Goal: Find contact information: Find contact information

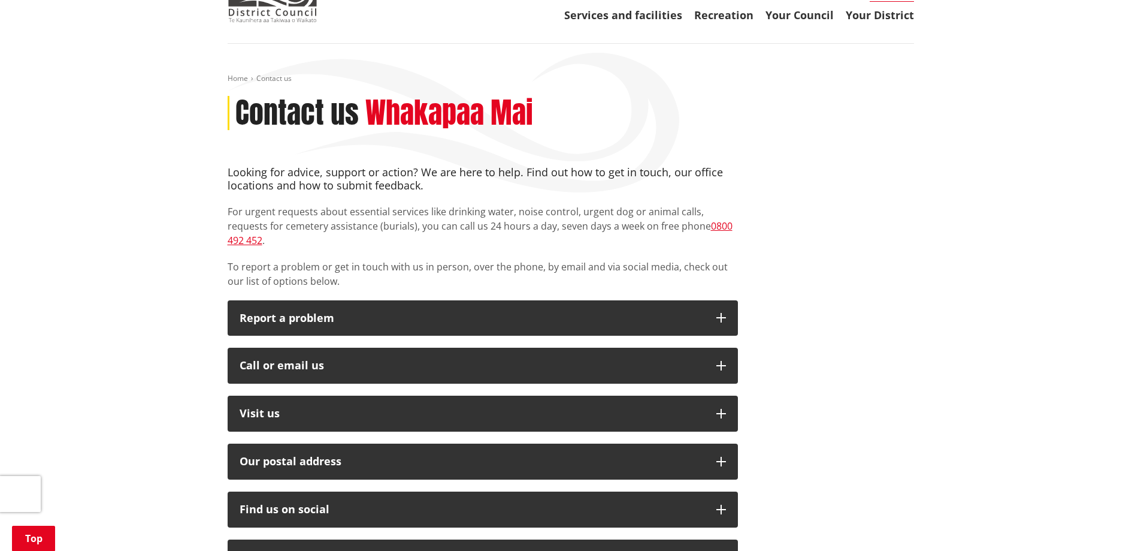
scroll to position [60, 0]
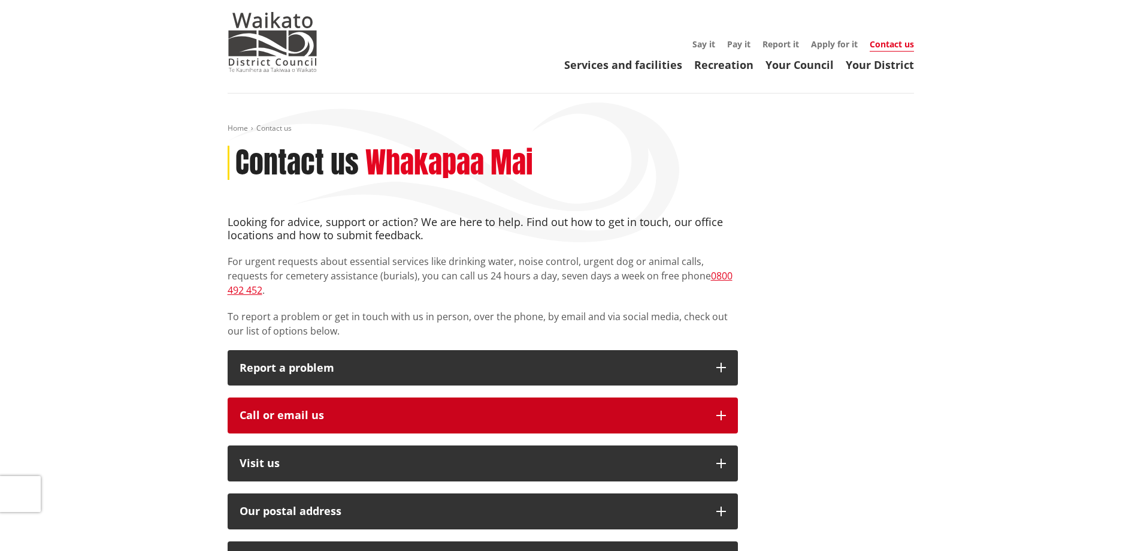
click at [309, 411] on button "Call or email us" at bounding box center [483, 415] width 510 height 36
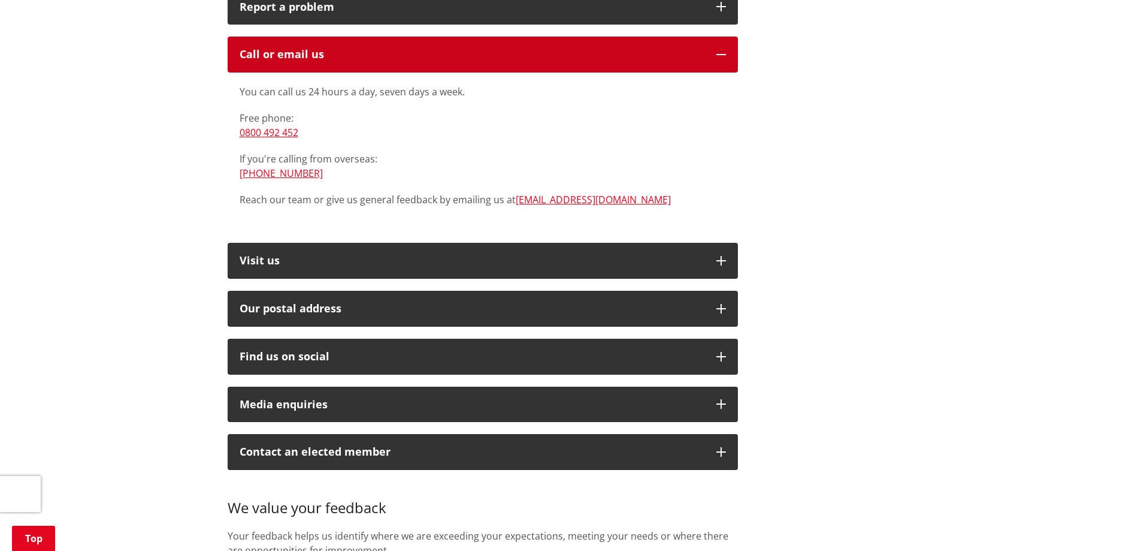
scroll to position [479, 0]
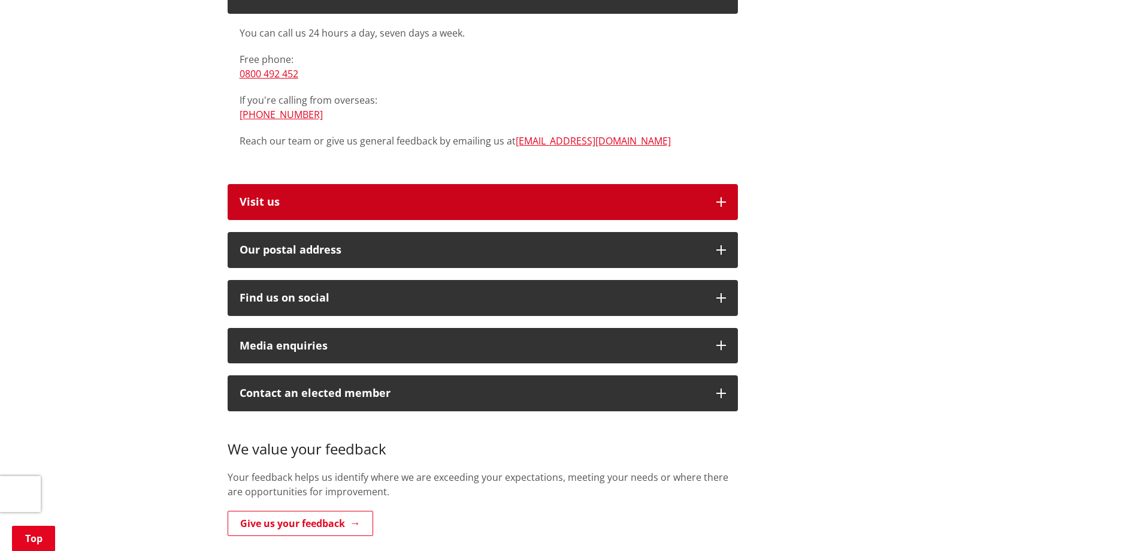
click at [319, 198] on button "Visit us" at bounding box center [483, 202] width 510 height 36
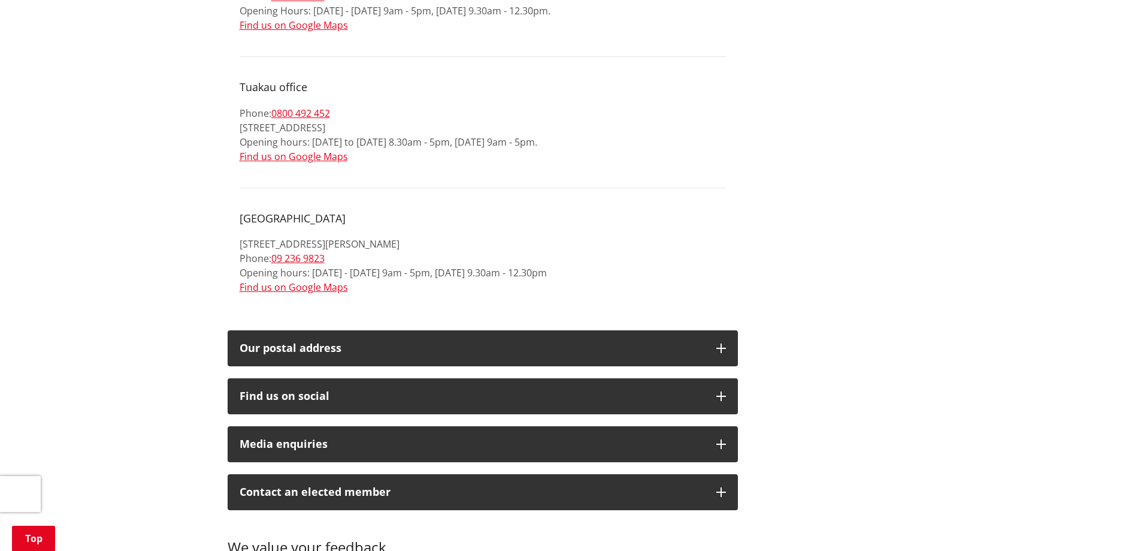
scroll to position [1678, 0]
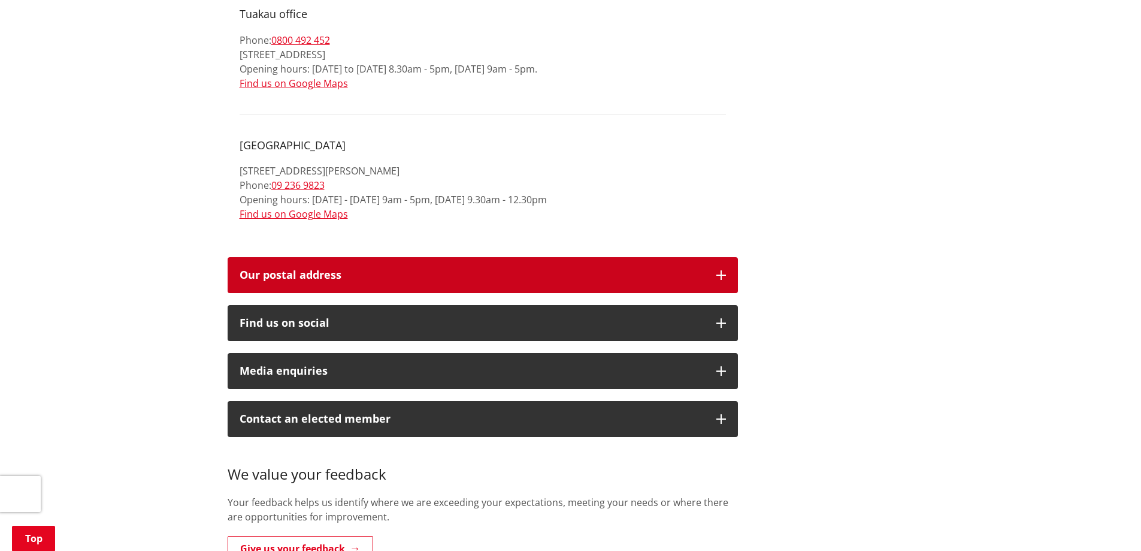
click at [370, 269] on h2 "Our postal address" at bounding box center [472, 275] width 465 height 12
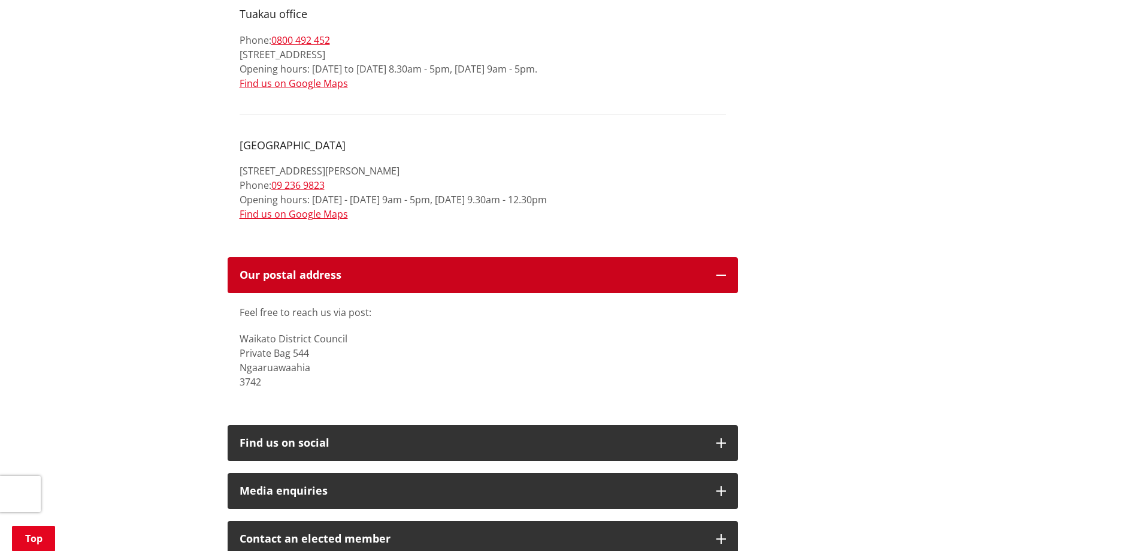
click at [370, 269] on h2 "Our postal address" at bounding box center [472, 275] width 465 height 12
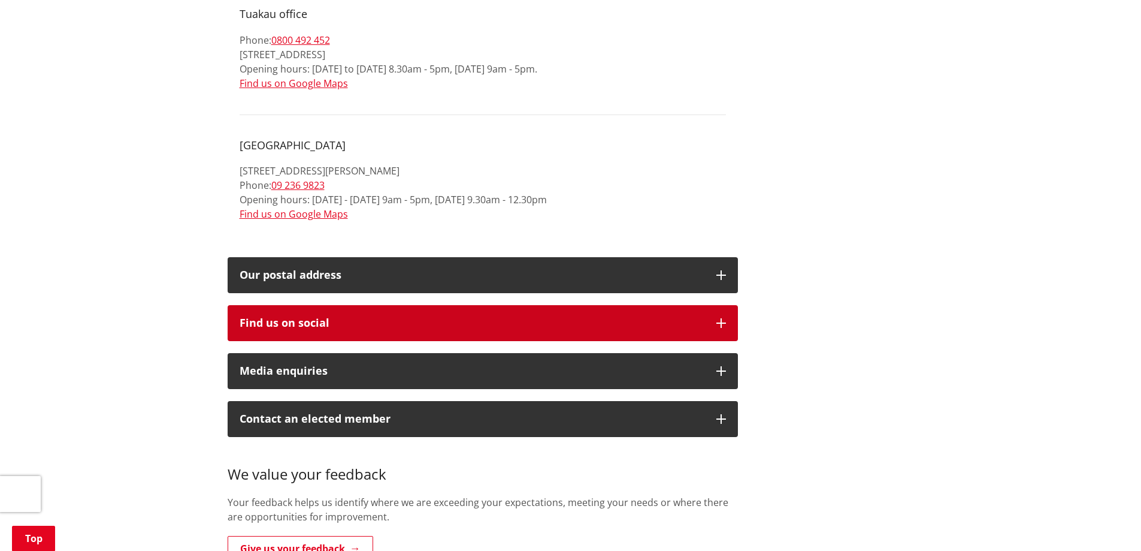
click at [355, 320] on button "Find us on social" at bounding box center [483, 323] width 510 height 36
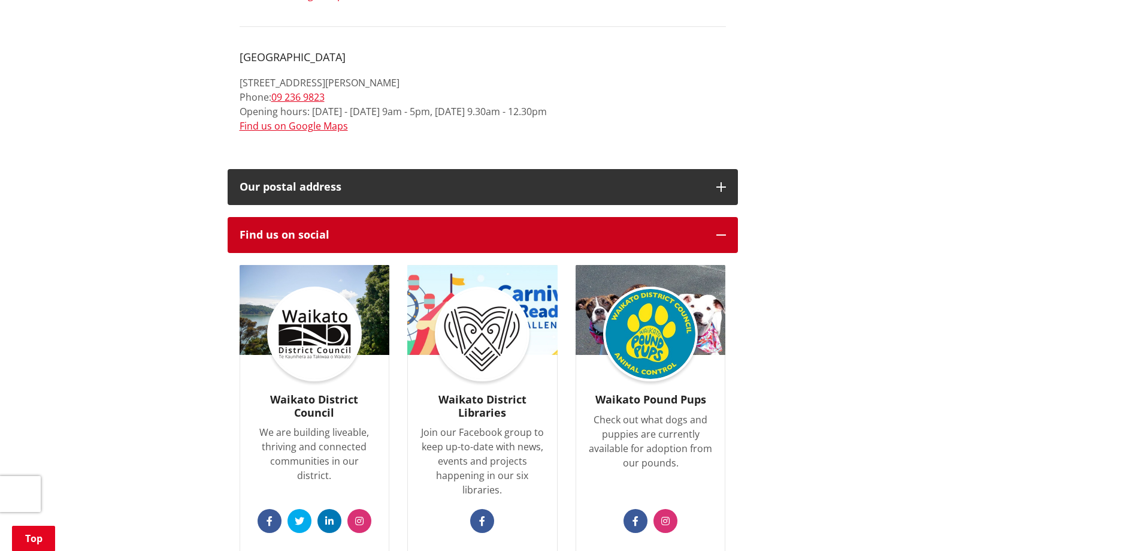
scroll to position [1857, 0]
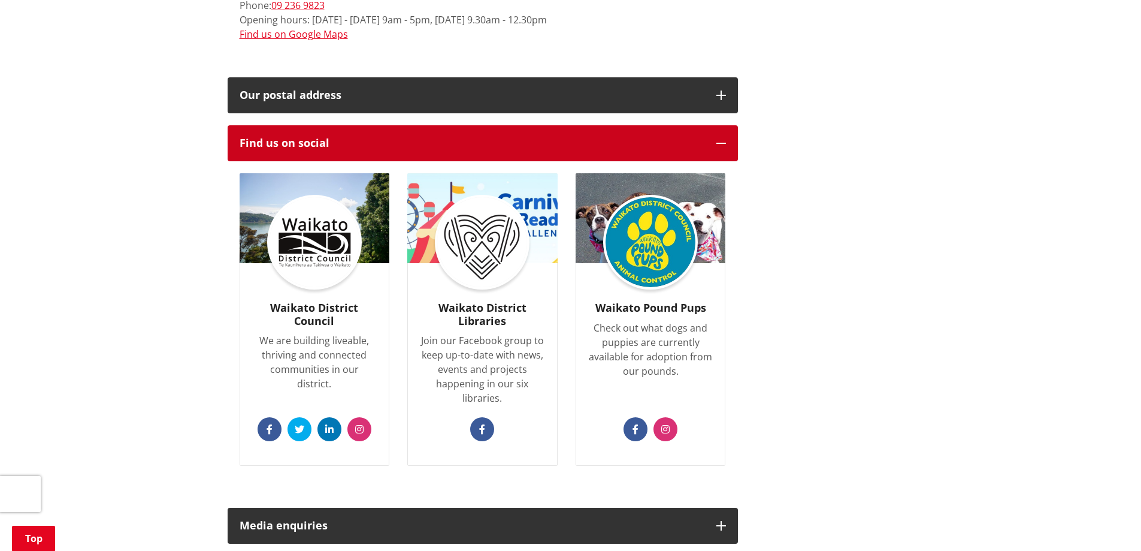
click at [377, 138] on button "Find us on social" at bounding box center [483, 143] width 510 height 36
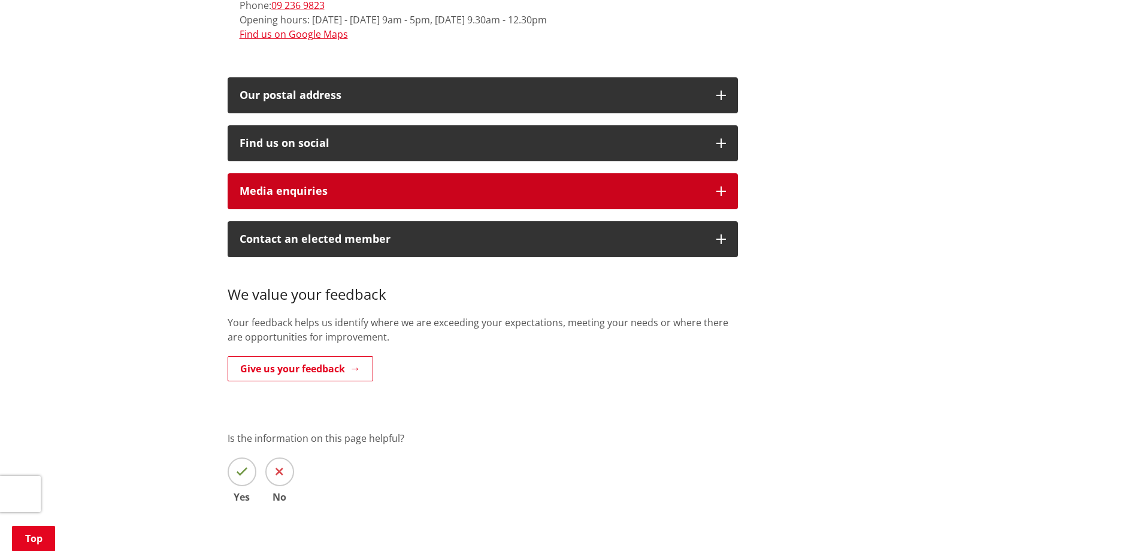
click at [360, 185] on div "Media enquiries" at bounding box center [472, 191] width 465 height 12
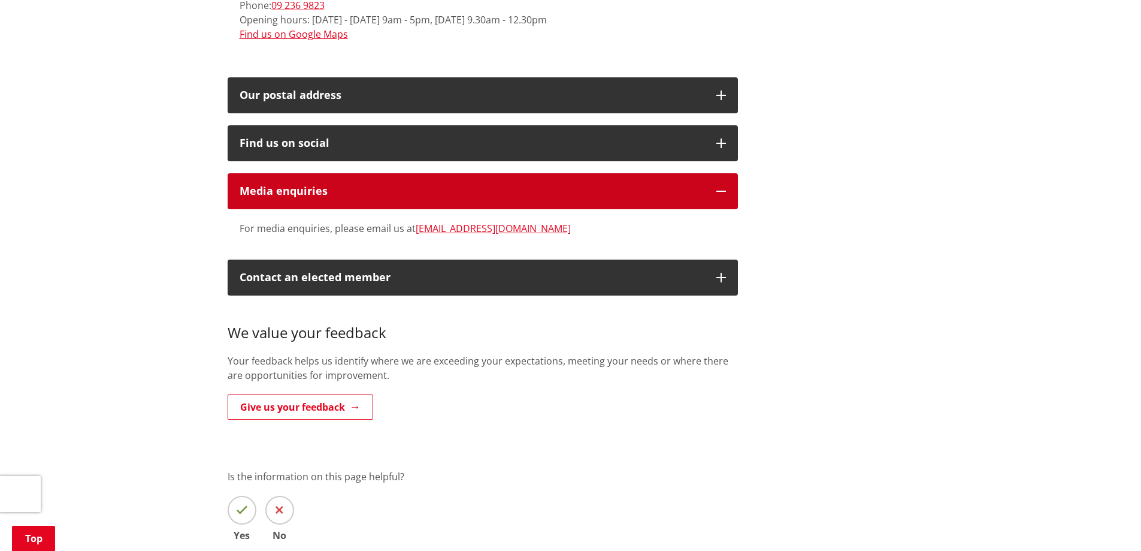
click at [360, 185] on div "Media enquiries" at bounding box center [472, 191] width 465 height 12
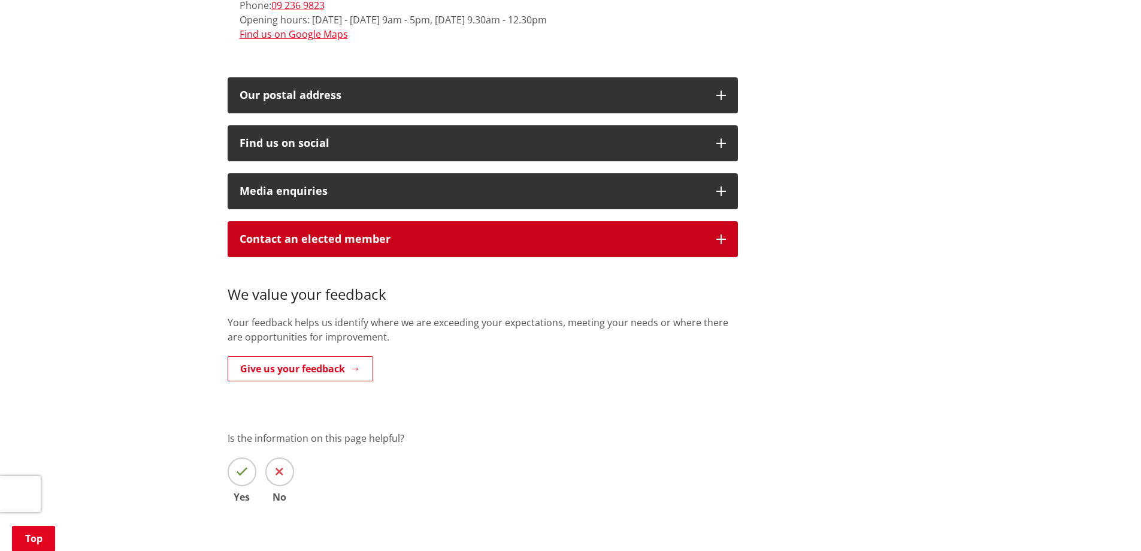
click at [357, 233] on p "Contact an elected member" at bounding box center [472, 239] width 465 height 12
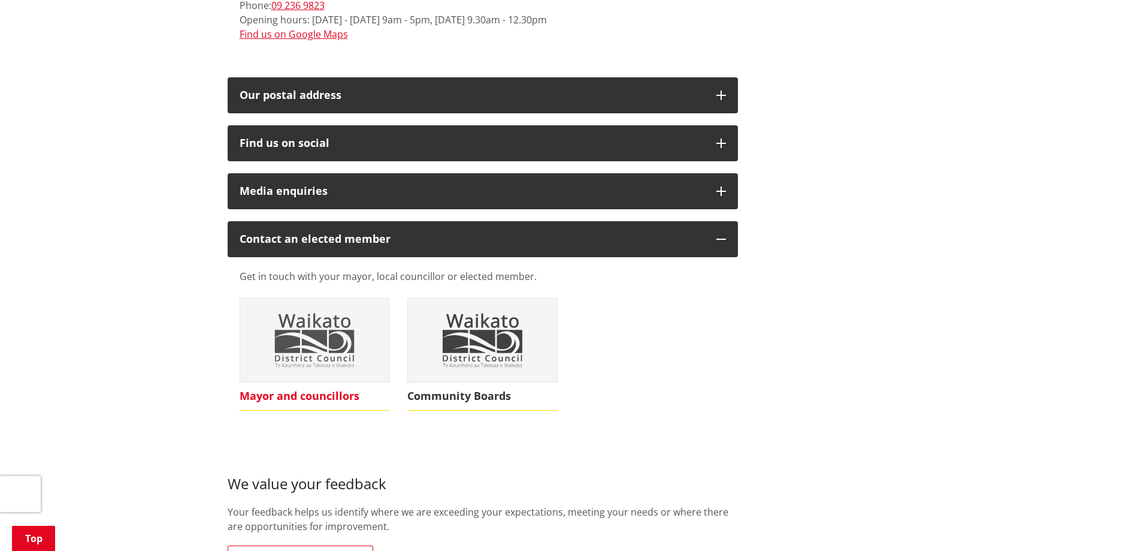
click at [318, 349] on img at bounding box center [314, 340] width 149 height 84
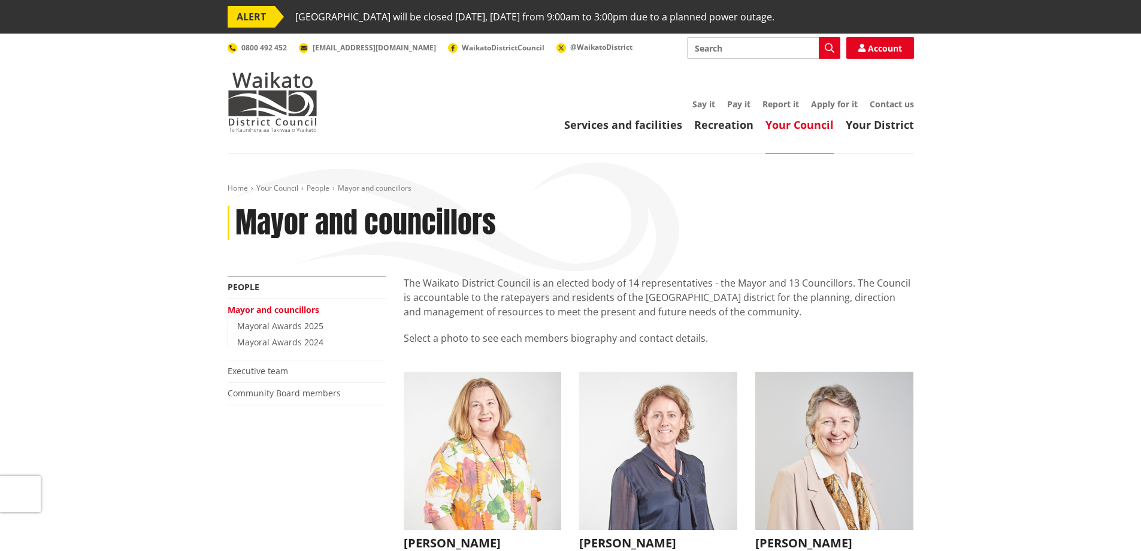
click at [984, 123] on header "Toggle search Toggle navigation Services and facilities Recreation Your Council…" at bounding box center [570, 94] width 1141 height 120
